Goal: Check status: Check status

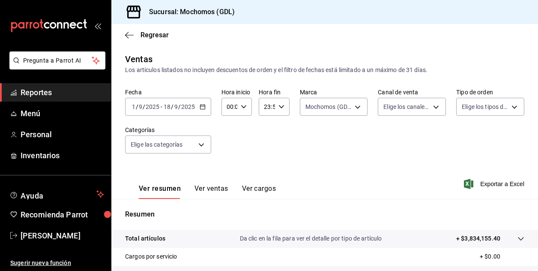
scroll to position [137, 0]
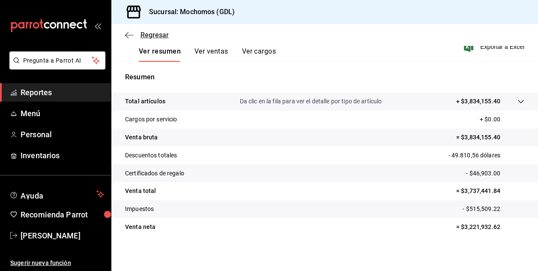
click at [144, 32] on span "Regresar" at bounding box center [155, 35] width 28 height 8
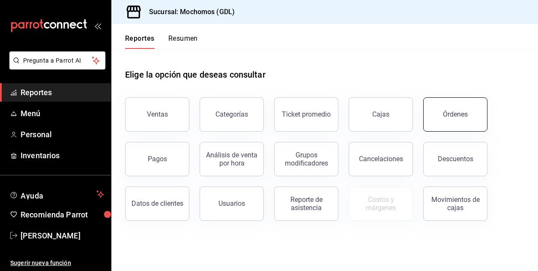
click at [455, 116] on div "Órdenes" at bounding box center [455, 114] width 25 height 8
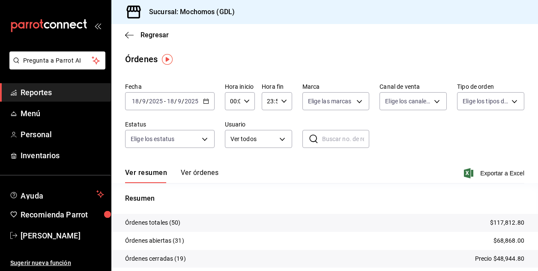
click at [248, 102] on icon "button" at bounding box center [247, 101] width 6 height 6
click at [231, 165] on span "02" at bounding box center [231, 164] width 1 height 7
type input "02:00"
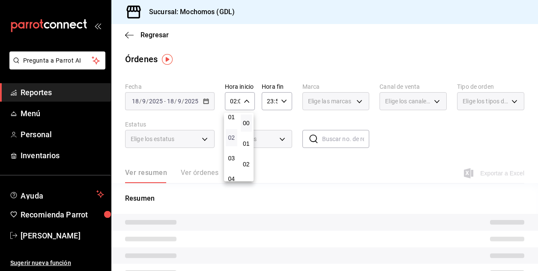
scroll to position [34, 0]
click at [231, 147] on span "03" at bounding box center [231, 150] width 1 height 7
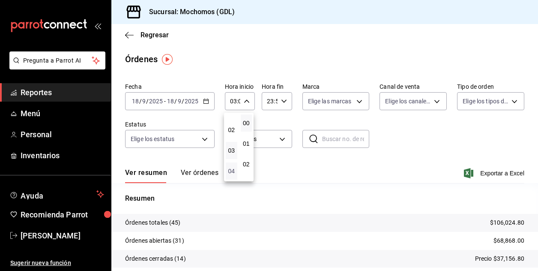
click at [232, 172] on span "04" at bounding box center [231, 171] width 1 height 7
type input "04:00"
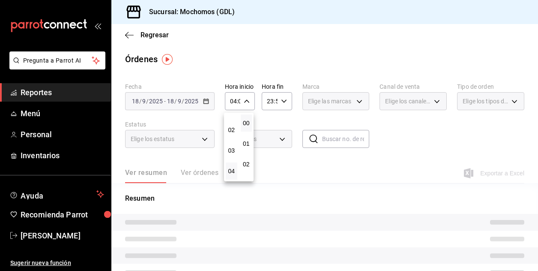
click at [434, 101] on div at bounding box center [269, 135] width 538 height 271
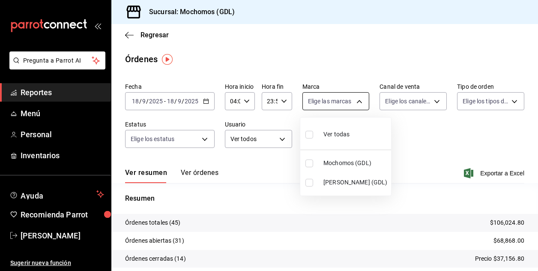
click at [354, 100] on body "Pregunta a Parrot AI Reportes Menú Personal Inventarios Ayuda Recomienda Parrot…" at bounding box center [269, 135] width 538 height 271
click at [309, 163] on input "checkbox" at bounding box center [310, 163] width 8 height 8
checkbox input "true"
type input "36c25d4a-7cb0-456c-a434-e981d54830bc"
click at [423, 137] on div at bounding box center [269, 135] width 538 height 271
